Goal: Information Seeking & Learning: Learn about a topic

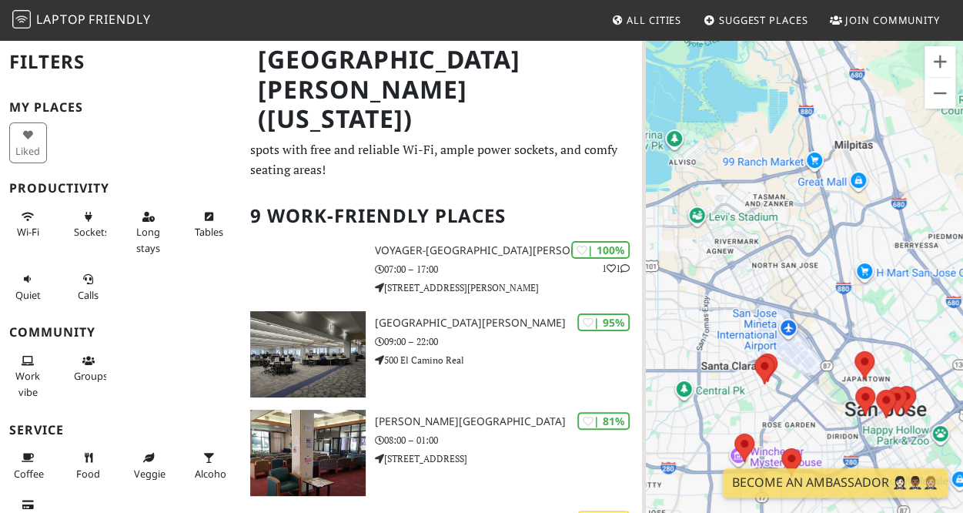
drag, startPoint x: 913, startPoint y: 210, endPoint x: 936, endPoint y: 347, distance: 139.0
click at [936, 347] on div "To navigate, press the arrow keys." at bounding box center [802, 294] width 321 height 513
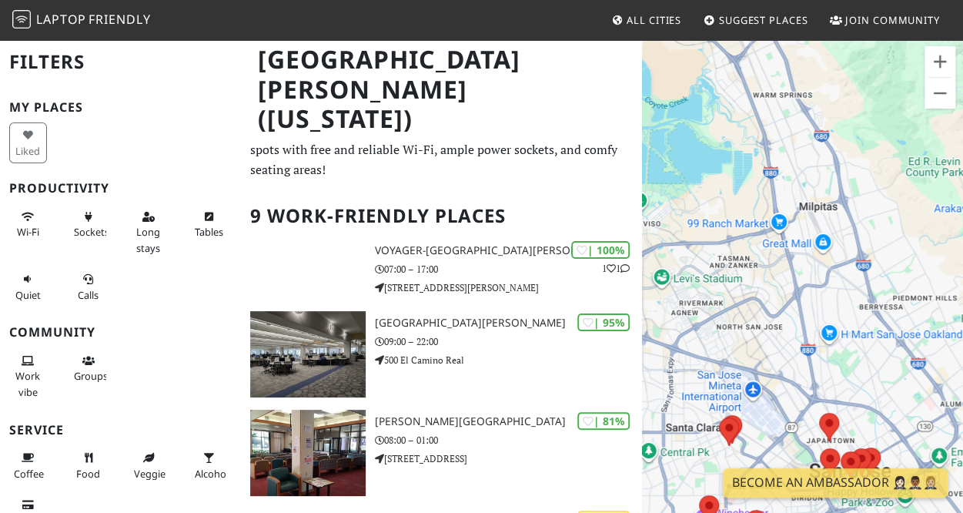
drag, startPoint x: 836, startPoint y: 209, endPoint x: 813, endPoint y: 289, distance: 83.3
click at [813, 289] on div "To navigate, press the arrow keys." at bounding box center [802, 294] width 321 height 513
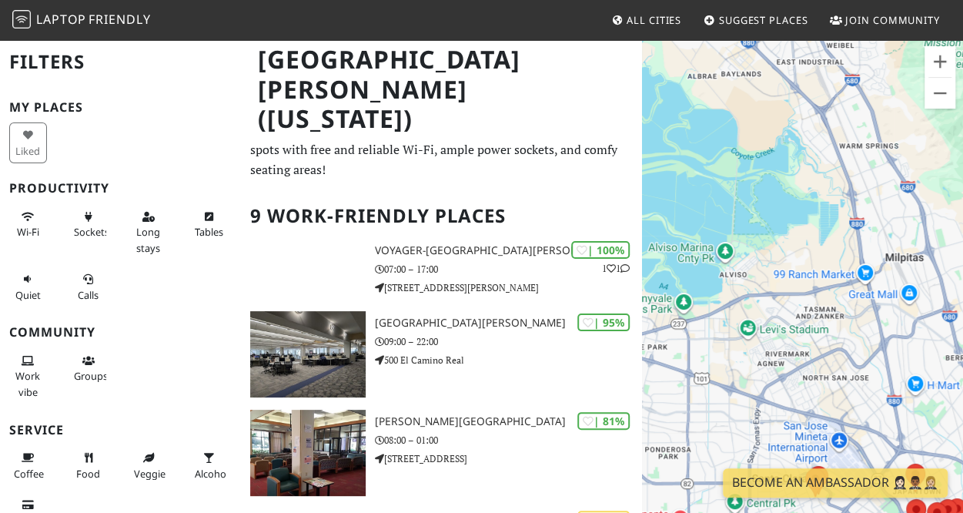
drag, startPoint x: 769, startPoint y: 253, endPoint x: 854, endPoint y: 289, distance: 92.1
click at [854, 289] on div "To navigate, press the arrow keys." at bounding box center [802, 294] width 321 height 513
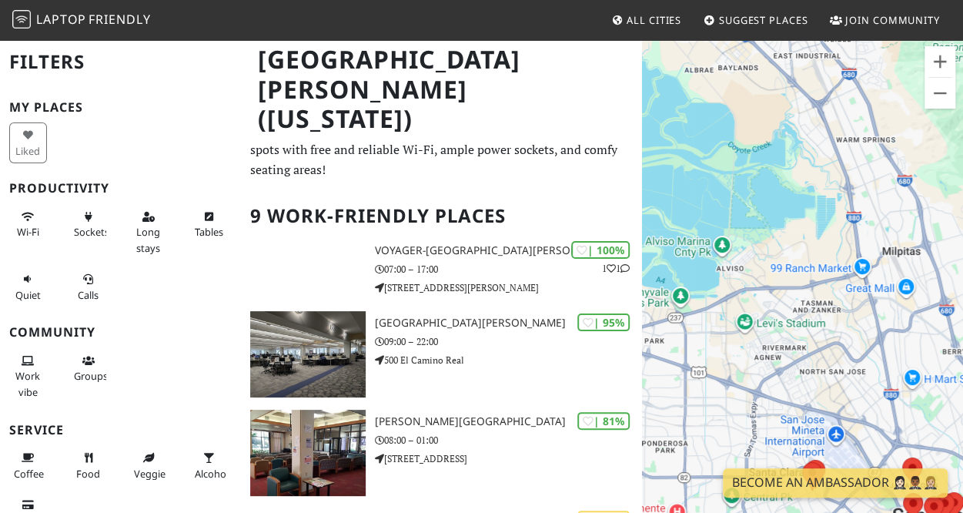
click at [647, 11] on link "All Cities" at bounding box center [646, 20] width 82 height 28
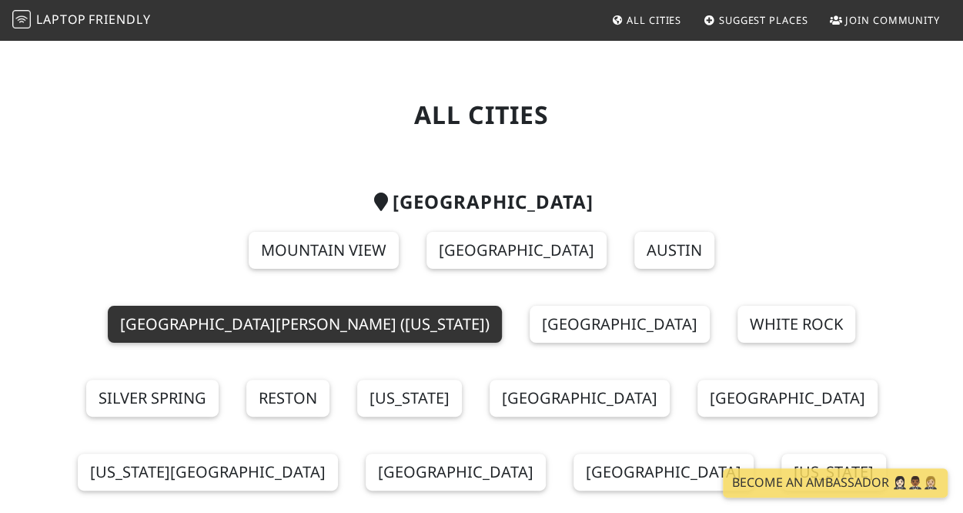
click at [502, 306] on link "[GEOGRAPHIC_DATA][PERSON_NAME] ([US_STATE])" at bounding box center [305, 324] width 394 height 37
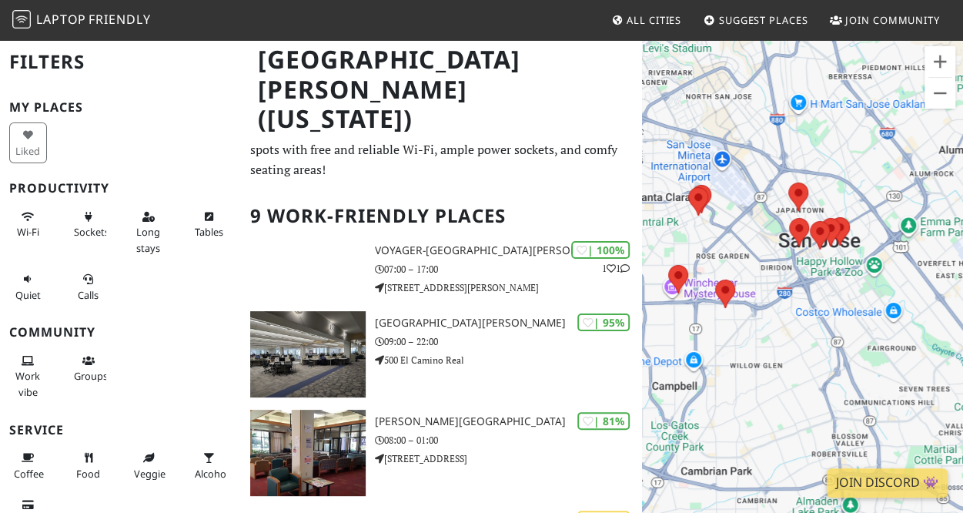
click at [818, 155] on div "To navigate, press the arrow keys." at bounding box center [802, 294] width 321 height 513
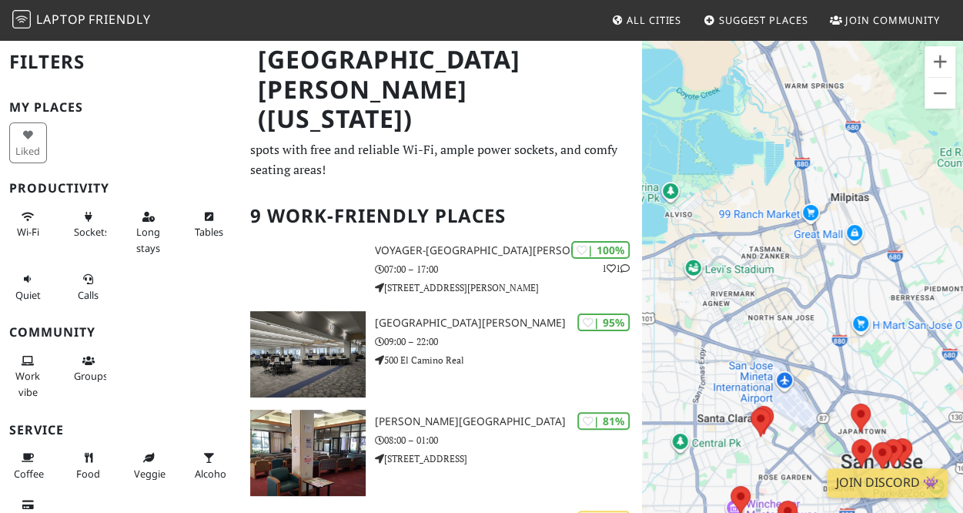
click at [858, 345] on div "To navigate, press the arrow keys." at bounding box center [802, 294] width 321 height 513
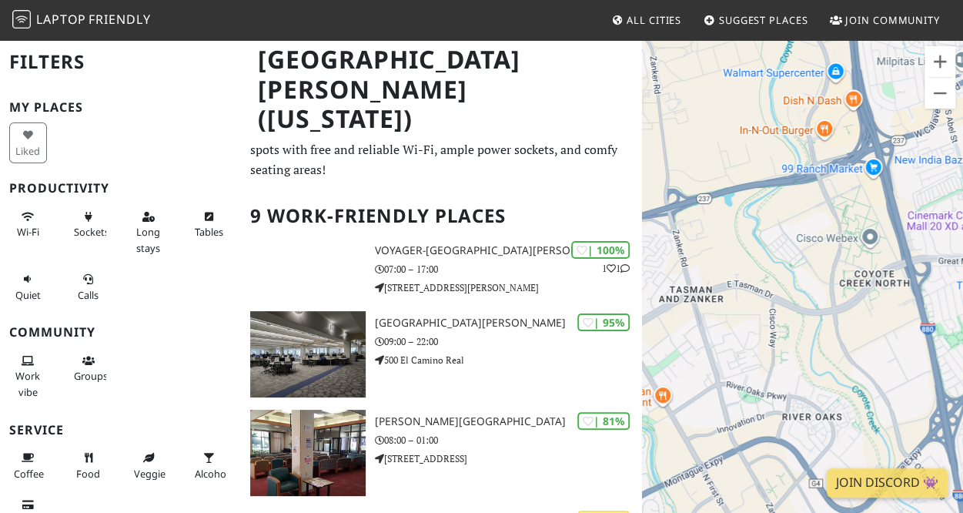
drag, startPoint x: 775, startPoint y: 199, endPoint x: 818, endPoint y: 265, distance: 77.9
click at [818, 265] on div "To navigate, press the arrow keys." at bounding box center [802, 294] width 321 height 513
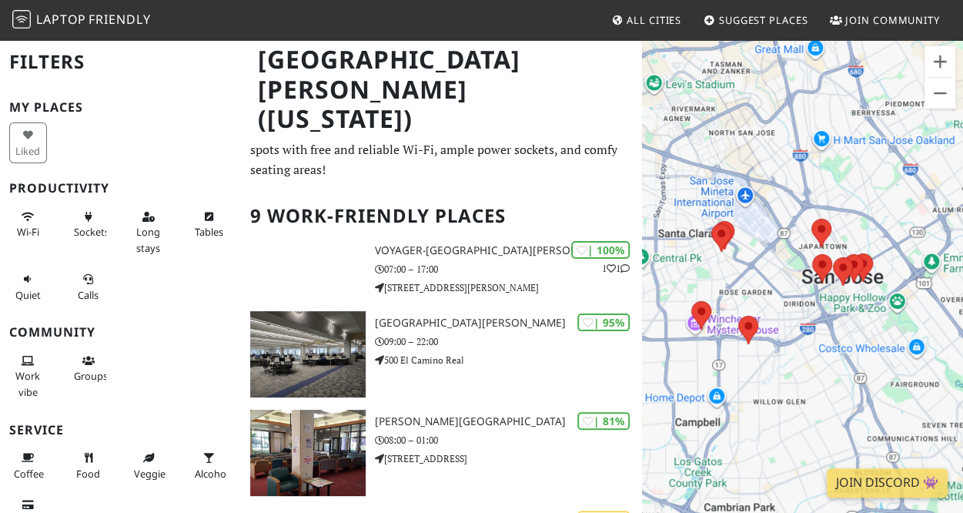
drag, startPoint x: 870, startPoint y: 322, endPoint x: 799, endPoint y: 99, distance: 233.5
click at [799, 99] on div "To navigate, press the arrow keys." at bounding box center [802, 294] width 321 height 513
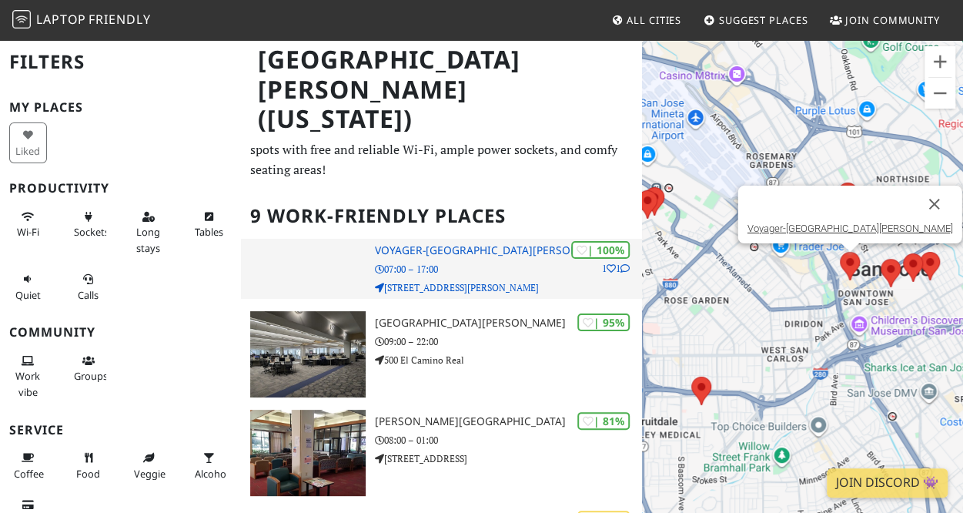
click at [415, 244] on h3 "Voyager-[GEOGRAPHIC_DATA][PERSON_NAME]" at bounding box center [509, 250] width 268 height 13
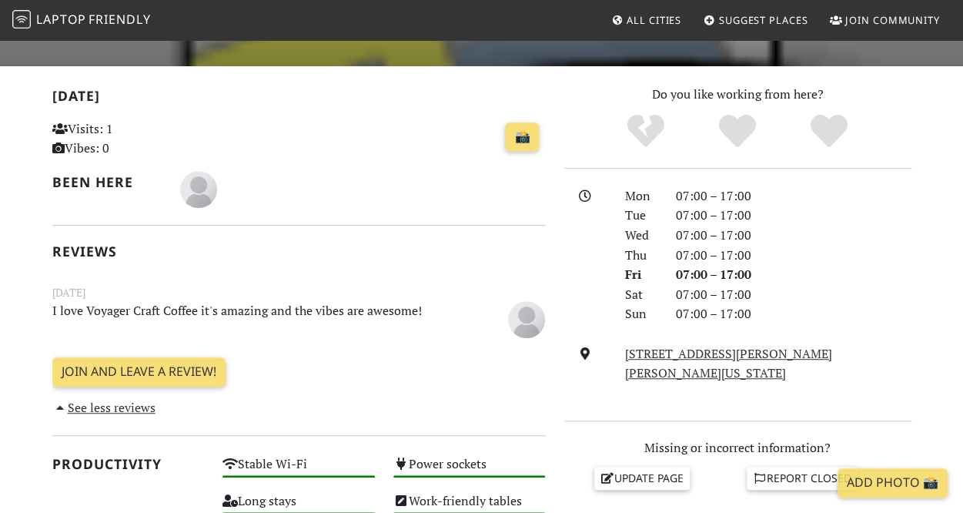
scroll to position [291, 0]
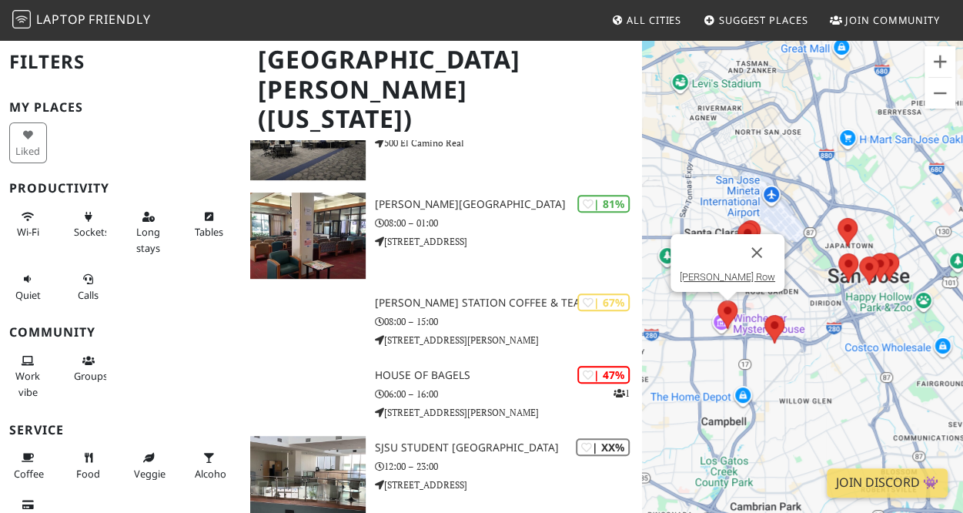
scroll to position [192, 0]
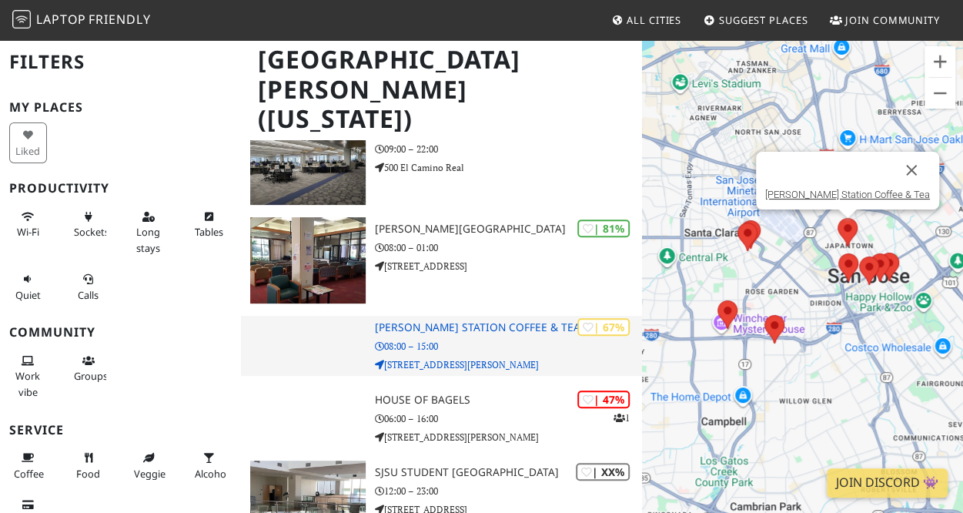
click at [443, 321] on h3 "[PERSON_NAME] Station Coffee & Tea" at bounding box center [509, 327] width 268 height 13
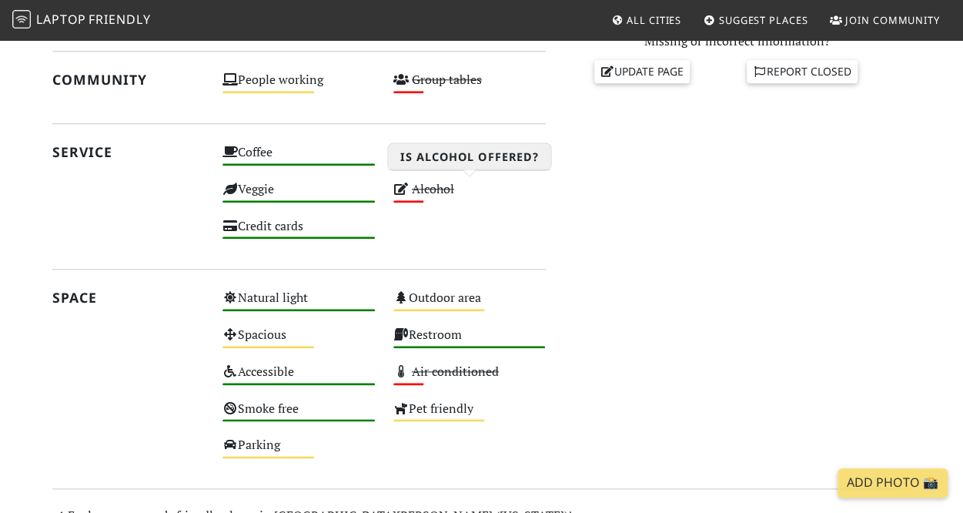
scroll to position [700, 0]
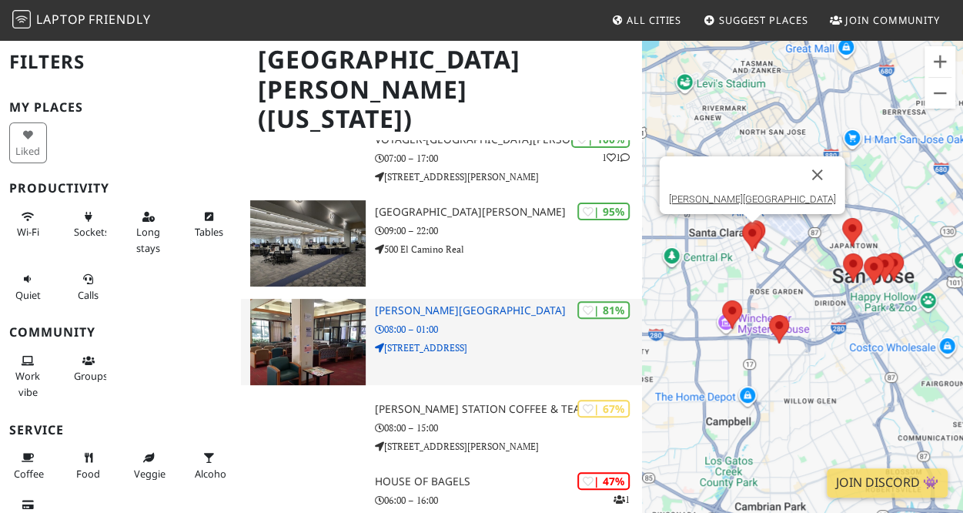
scroll to position [111, 0]
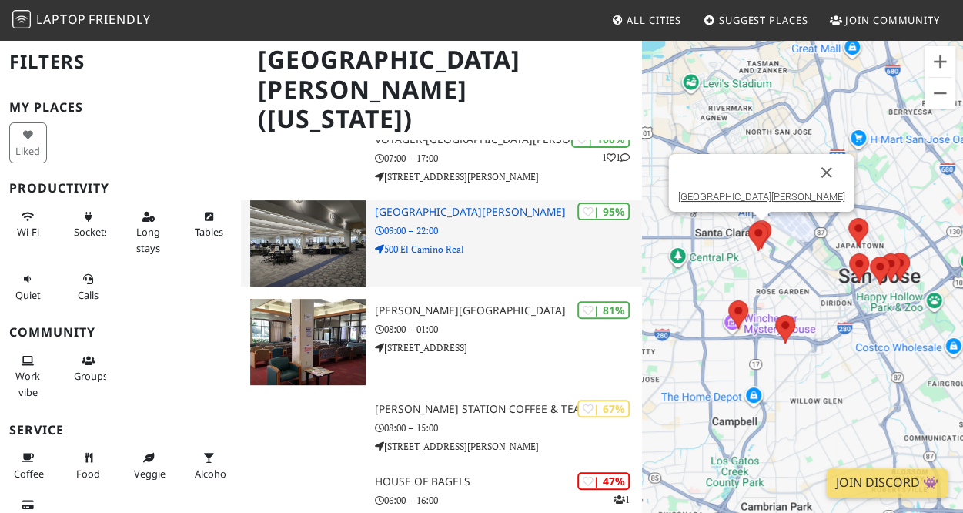
click at [472, 206] on h3 "[GEOGRAPHIC_DATA][PERSON_NAME]" at bounding box center [509, 212] width 268 height 13
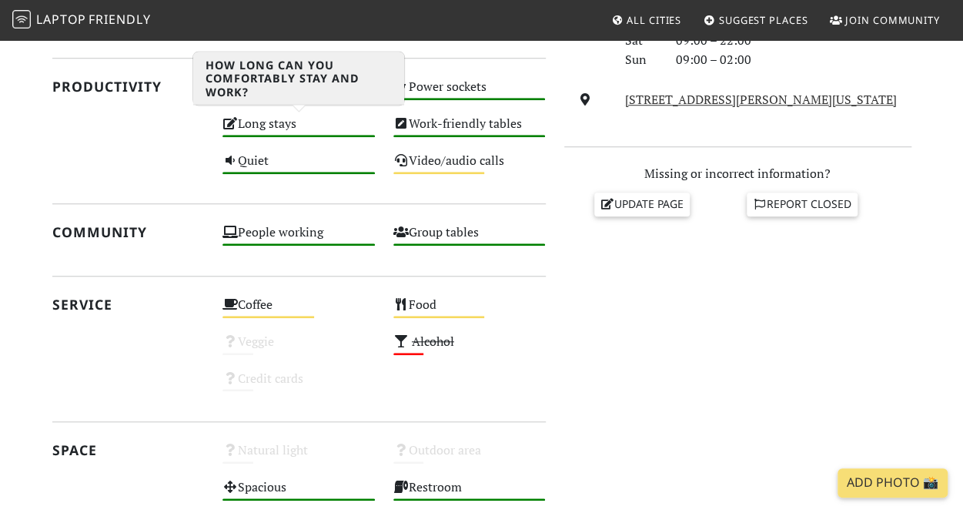
scroll to position [549, 0]
